Goal: Transaction & Acquisition: Purchase product/service

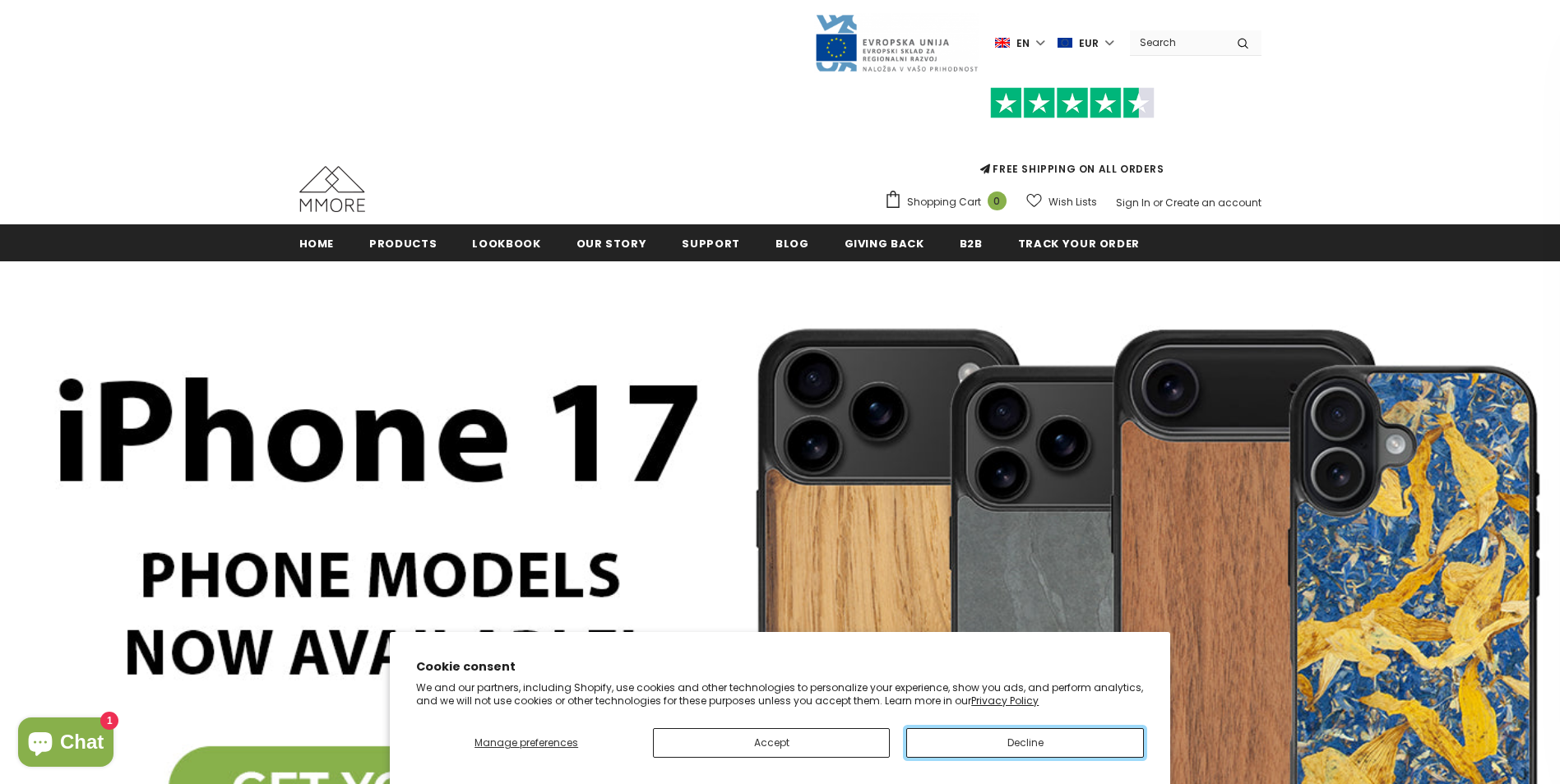
click at [987, 749] on button "Decline" at bounding box center [1023, 742] width 236 height 29
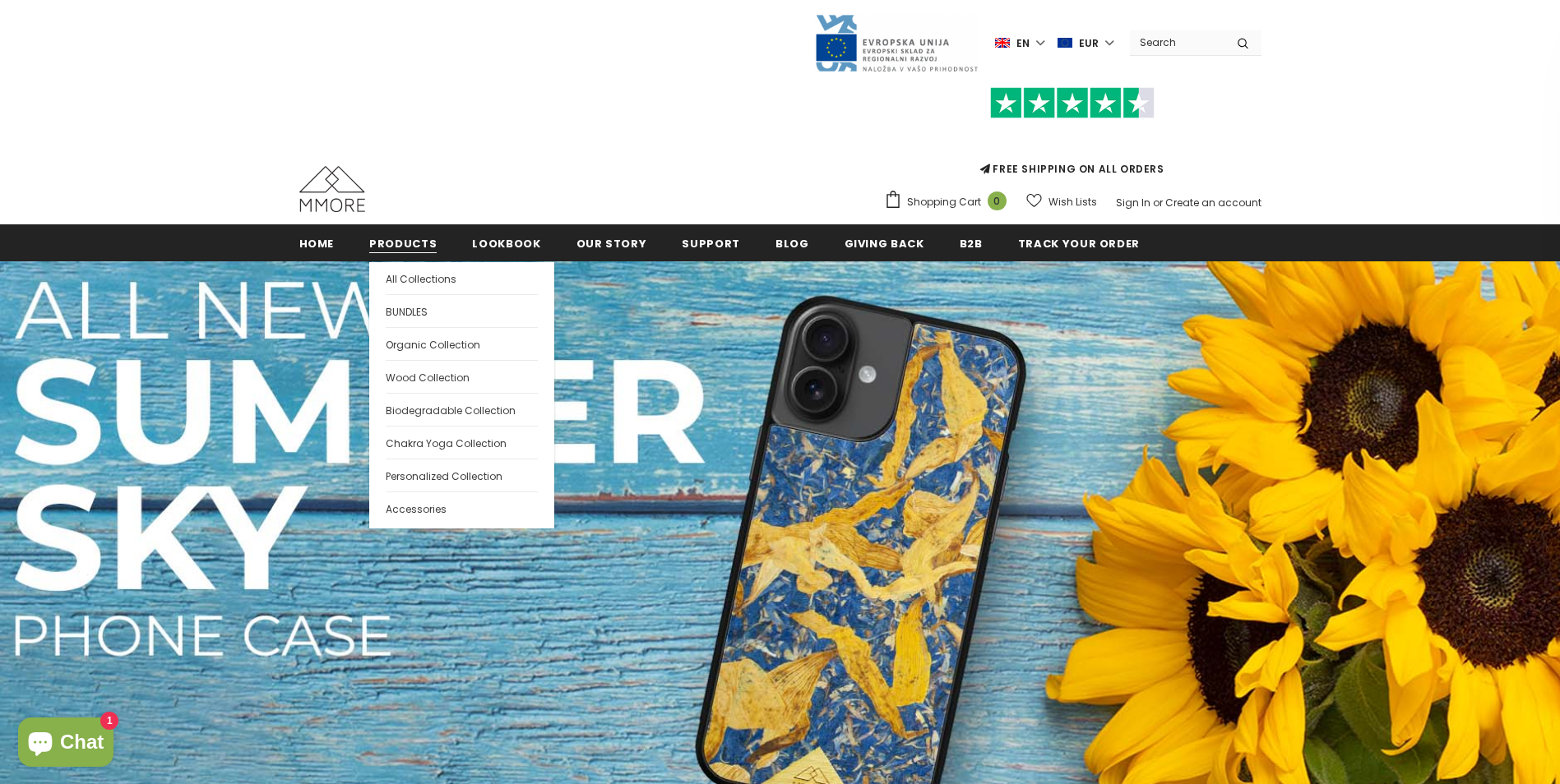
click at [405, 245] on span "Products" at bounding box center [403, 244] width 67 height 16
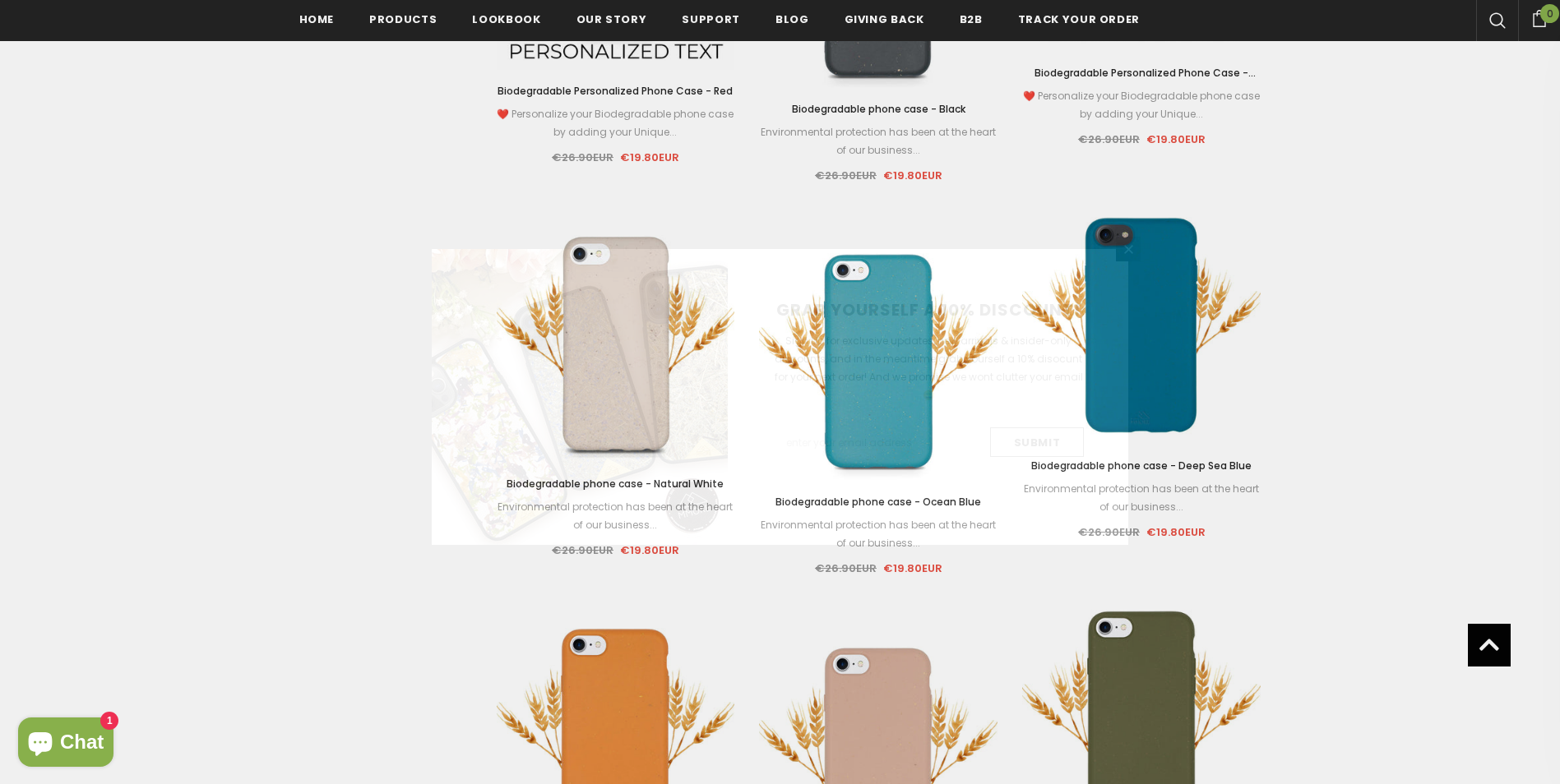
scroll to position [2548, 0]
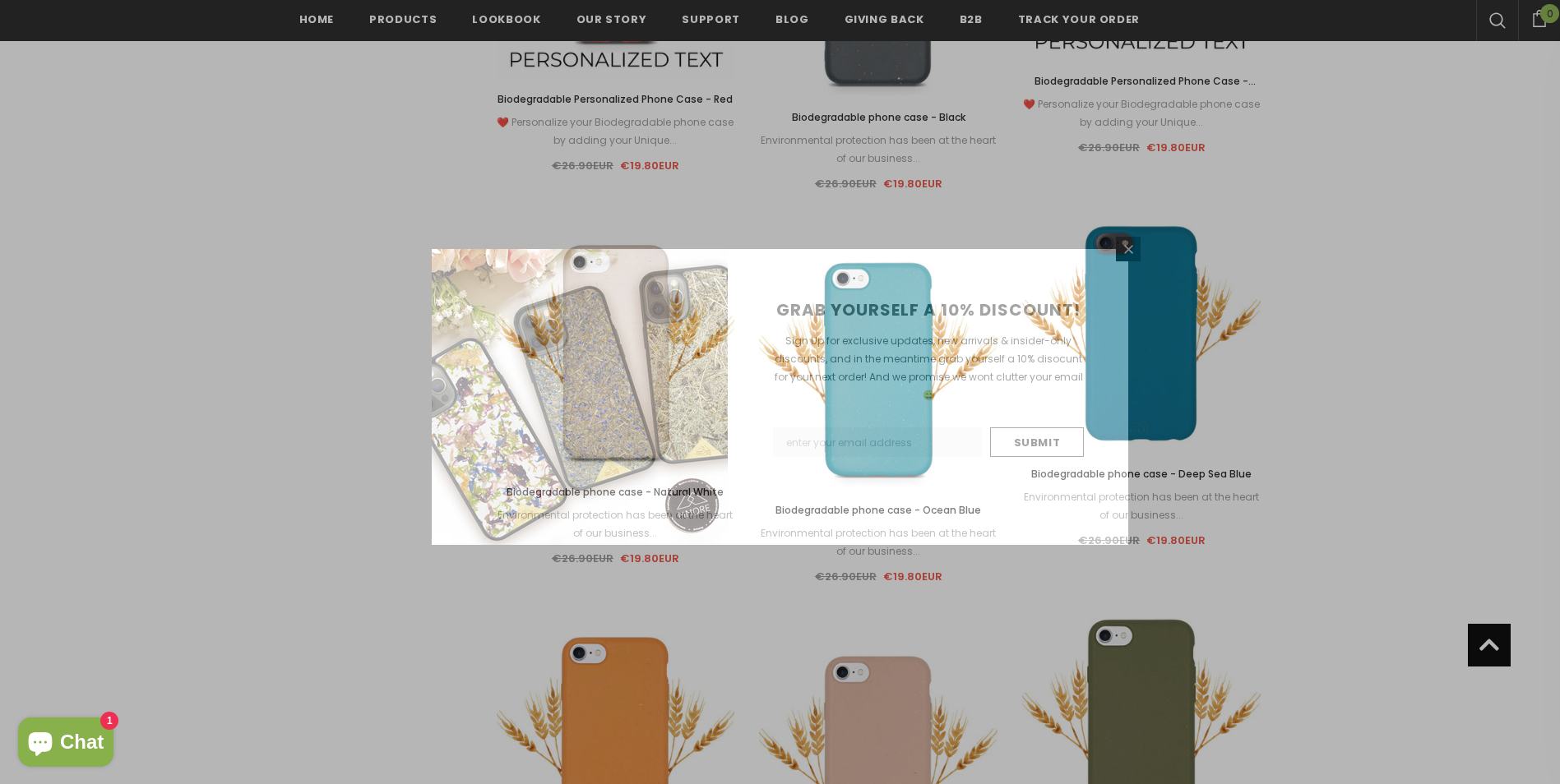
click at [730, 355] on div "GRAB YOURSELF A 10% DISCOUNT! Sign Up for exclusive updates, new arrivals & ins…" at bounding box center [928, 396] width 400 height 296
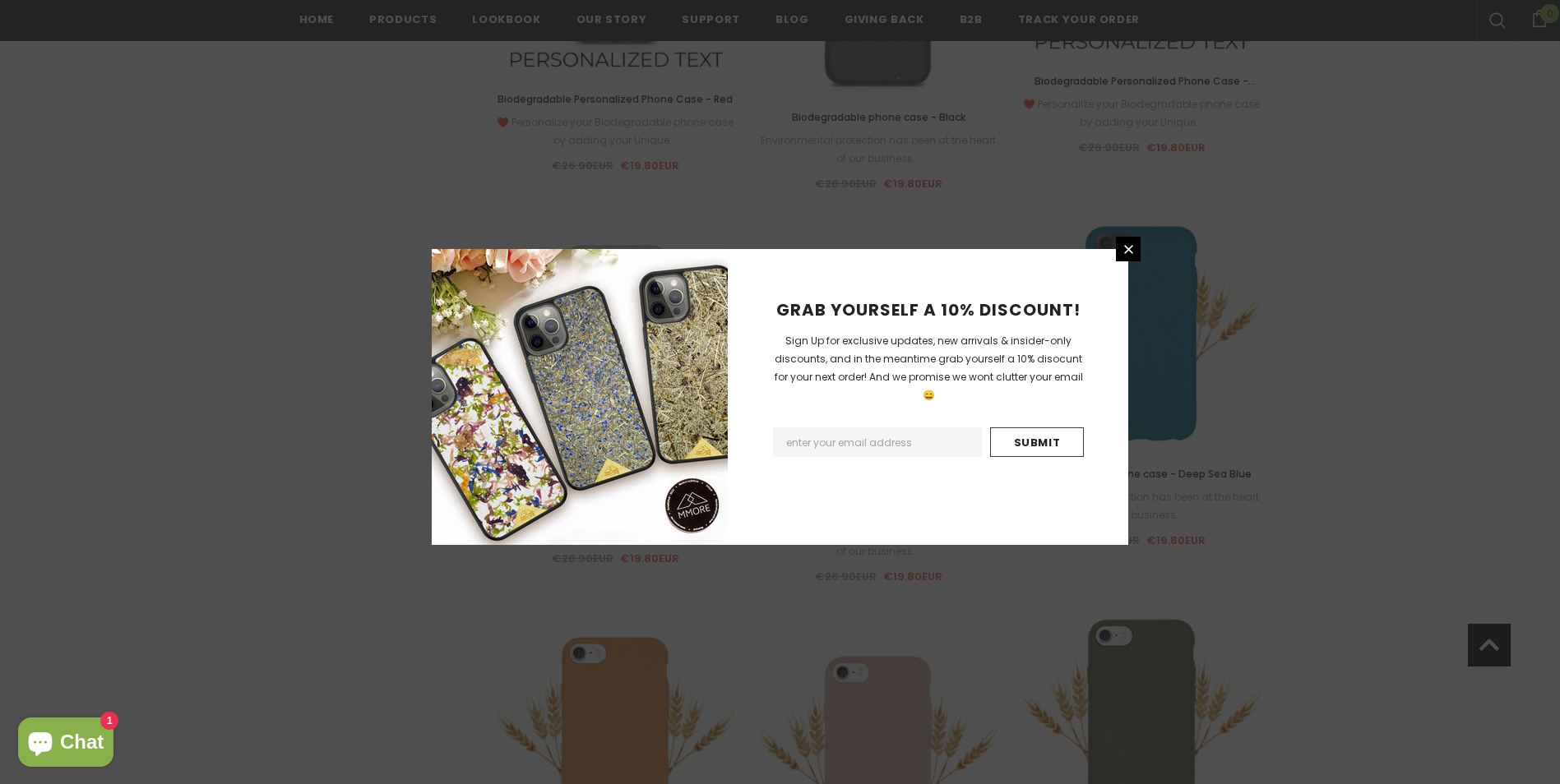
click at [1143, 248] on div "GRAB YOURSELF A 10% DISCOUNT! Sign Up for exclusive updates, new arrivals & ins…" at bounding box center [780, 392] width 1560 height 784
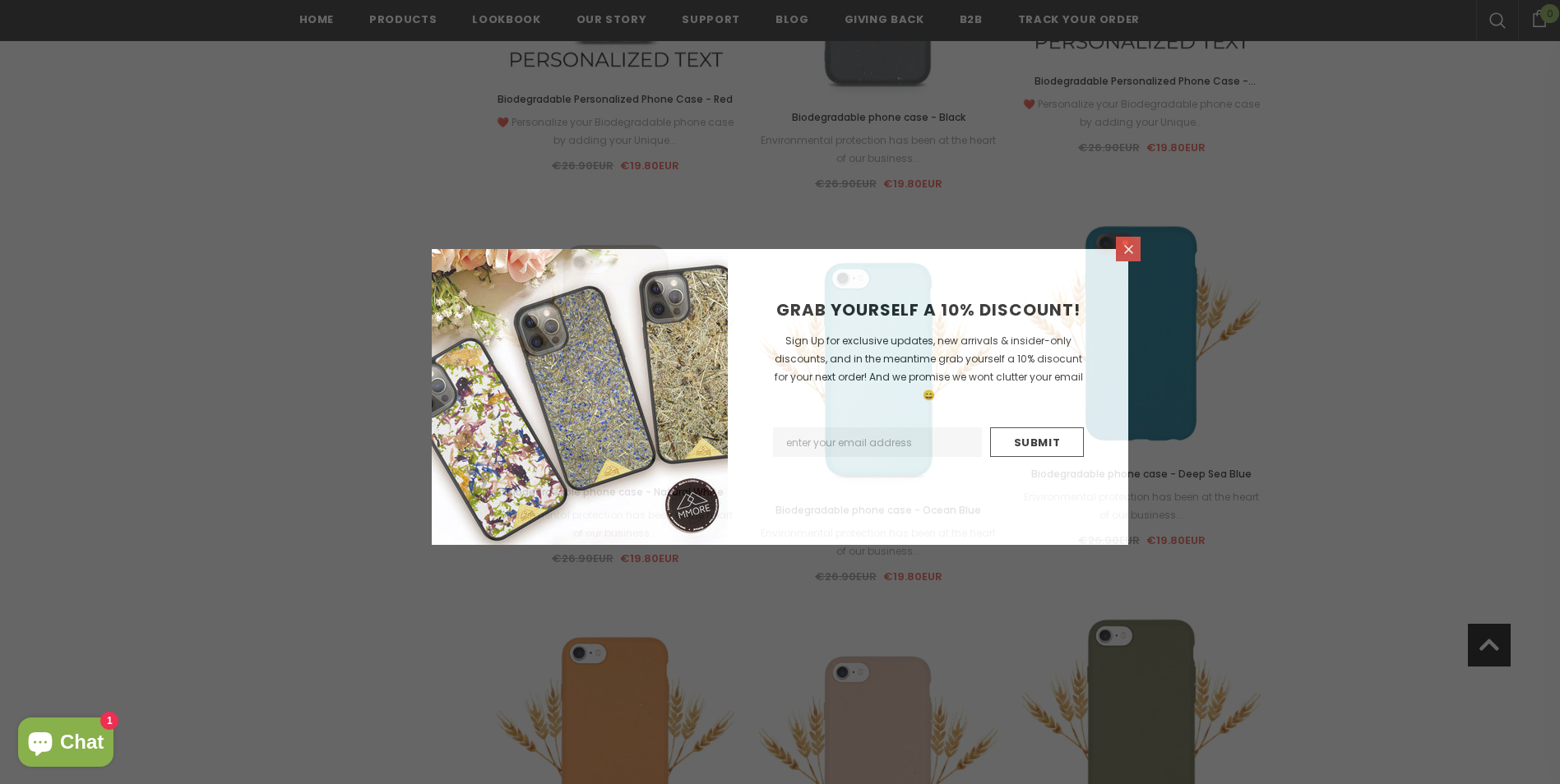
click at [1130, 249] on icon at bounding box center [1129, 250] width 14 height 14
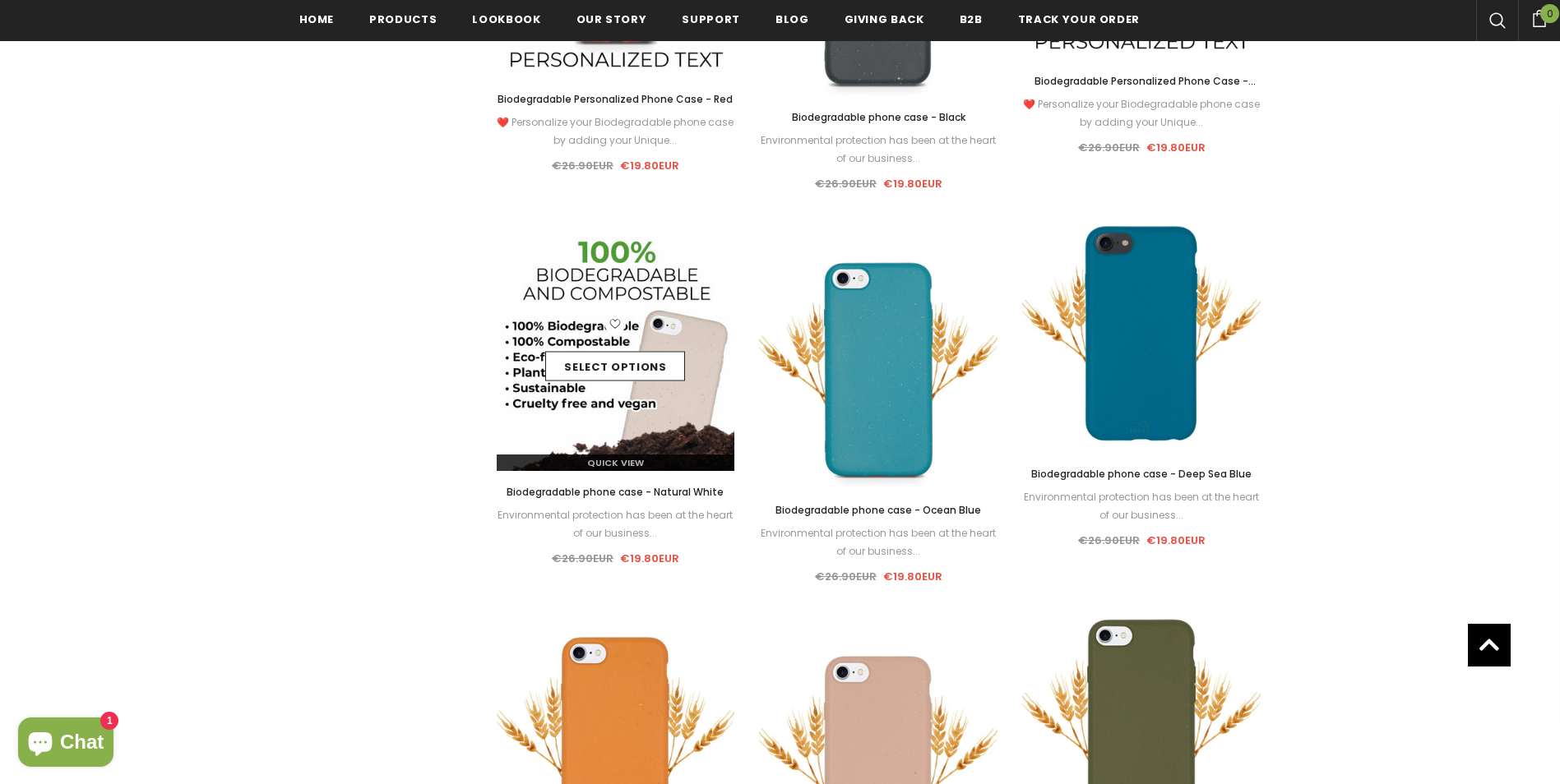
click at [610, 385] on div "Select options" at bounding box center [615, 351] width 238 height 78
click at [639, 288] on img at bounding box center [615, 351] width 238 height 238
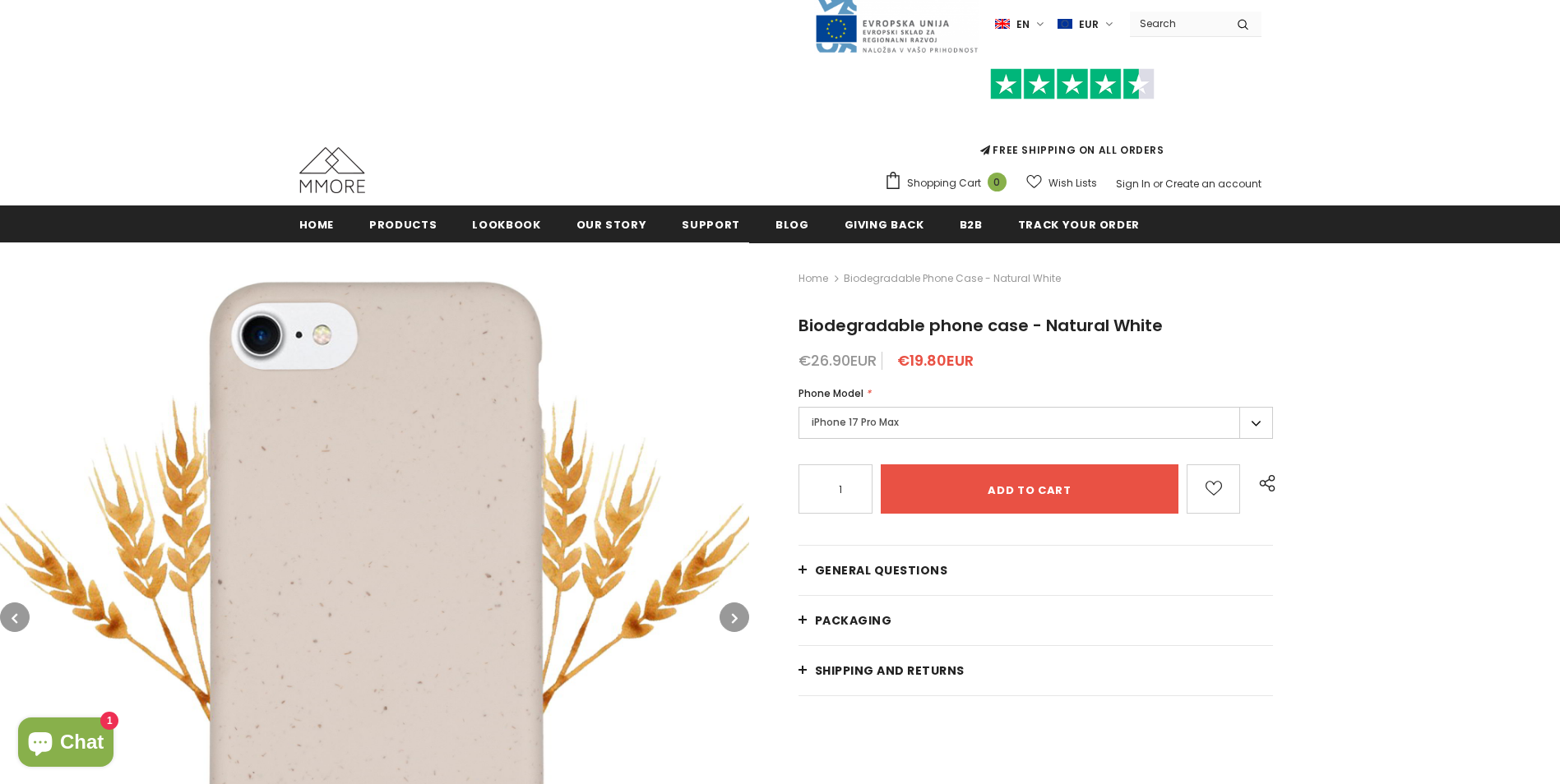
scroll to position [155, 0]
